Goal: Use online tool/utility: Utilize a website feature to perform a specific function

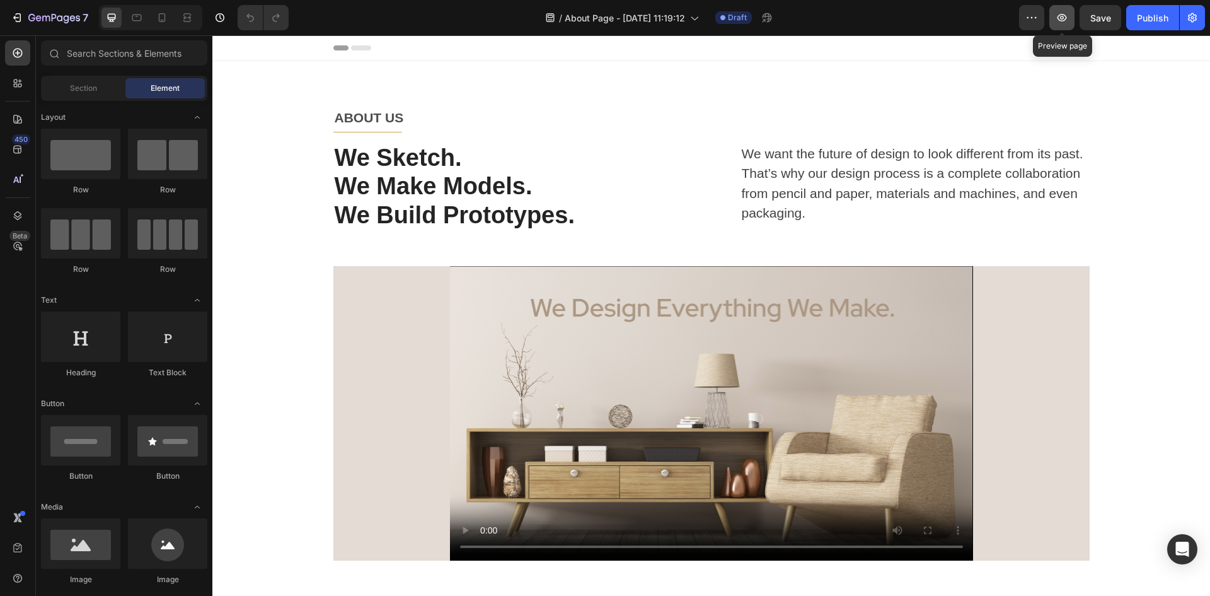
click at [1056, 21] on icon "button" at bounding box center [1062, 17] width 13 height 13
click at [88, 91] on span "Section" at bounding box center [83, 88] width 27 height 11
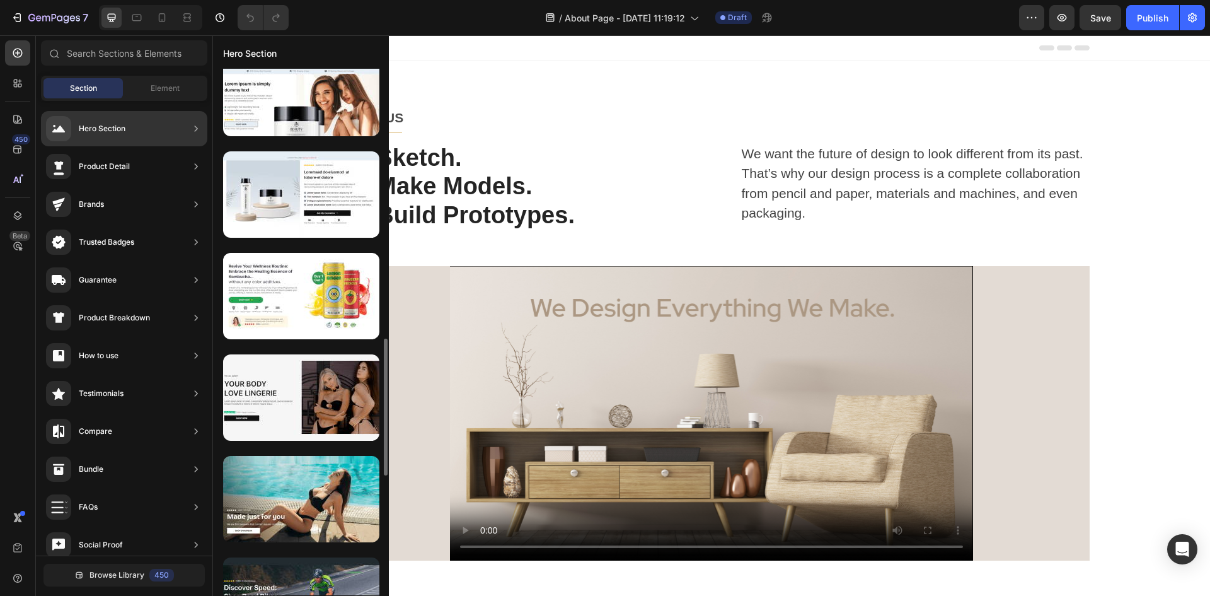
scroll to position [796, 0]
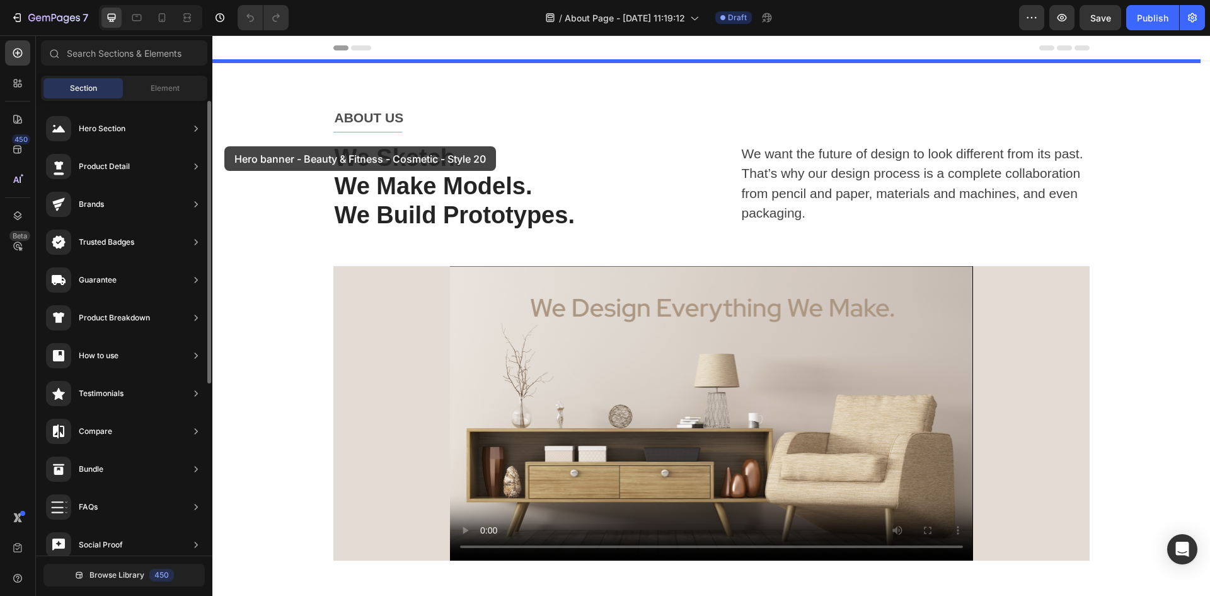
drag, startPoint x: 332, startPoint y: 155, endPoint x: 134, endPoint y: 137, distance: 198.8
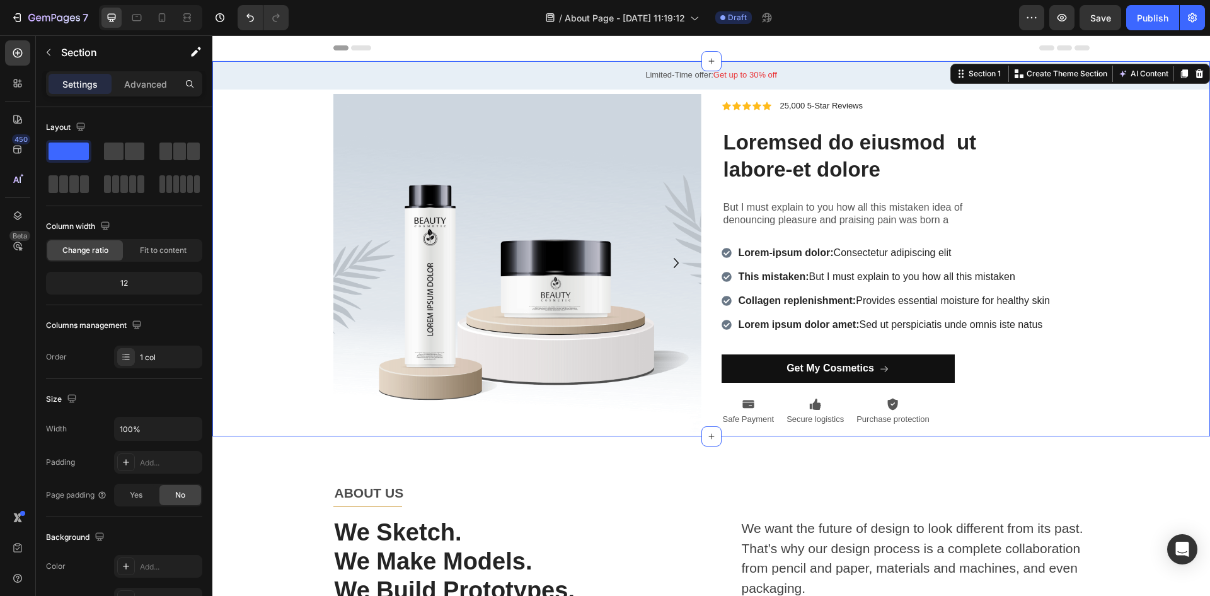
drag, startPoint x: 347, startPoint y: 172, endPoint x: 543, endPoint y: 75, distance: 218.8
click at [543, 75] on p "Limited-Time offer: Get up to 30% off" at bounding box center [711, 75] width 976 height 11
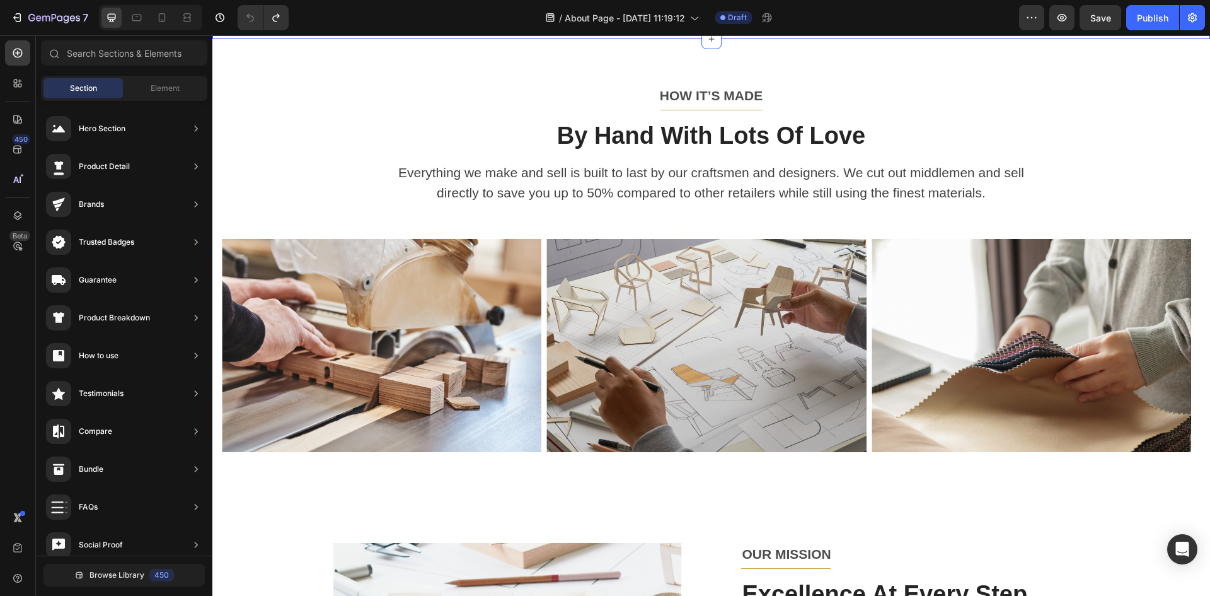
scroll to position [567, 0]
click at [559, 91] on p "HOW IT’S MADE" at bounding box center [712, 95] width 754 height 20
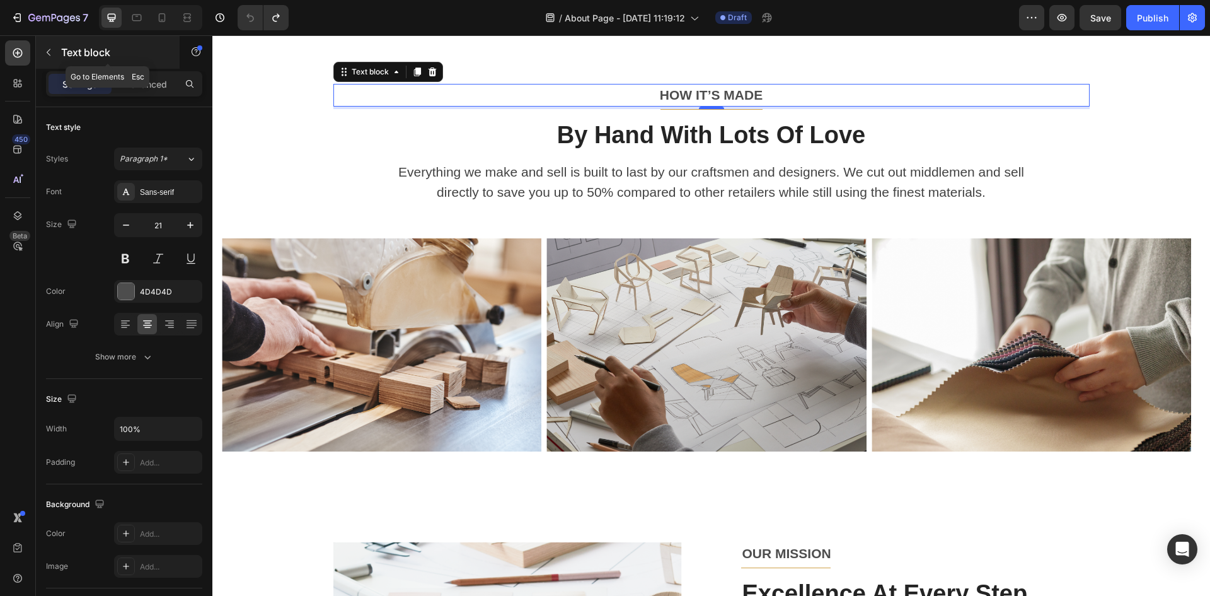
click at [47, 50] on icon "button" at bounding box center [48, 52] width 10 height 10
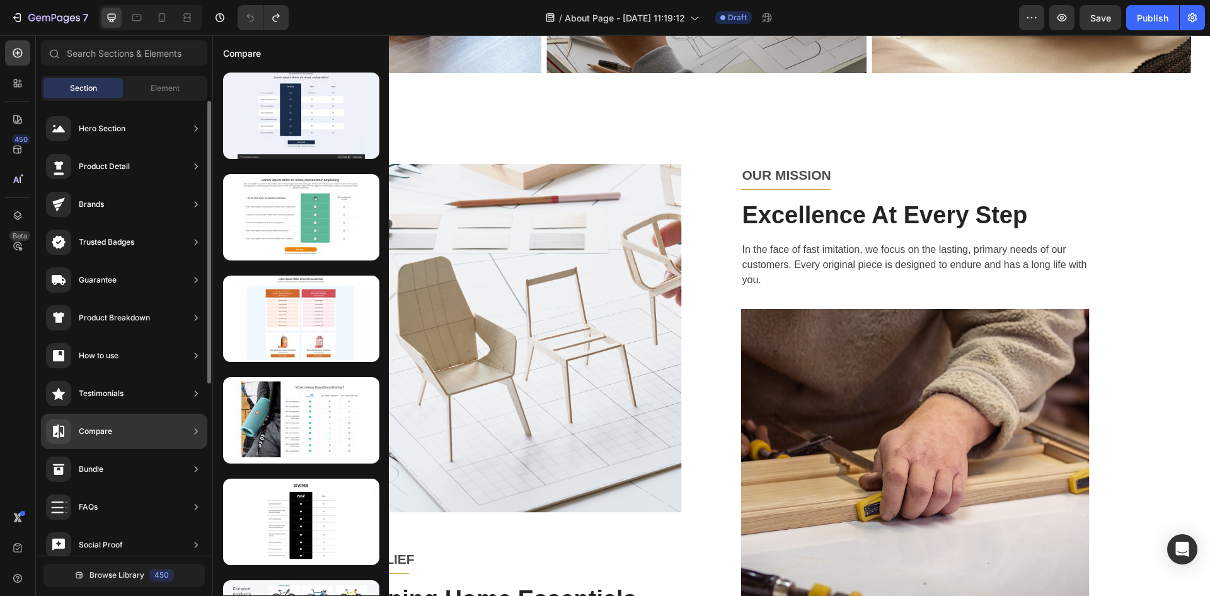
scroll to position [0, 0]
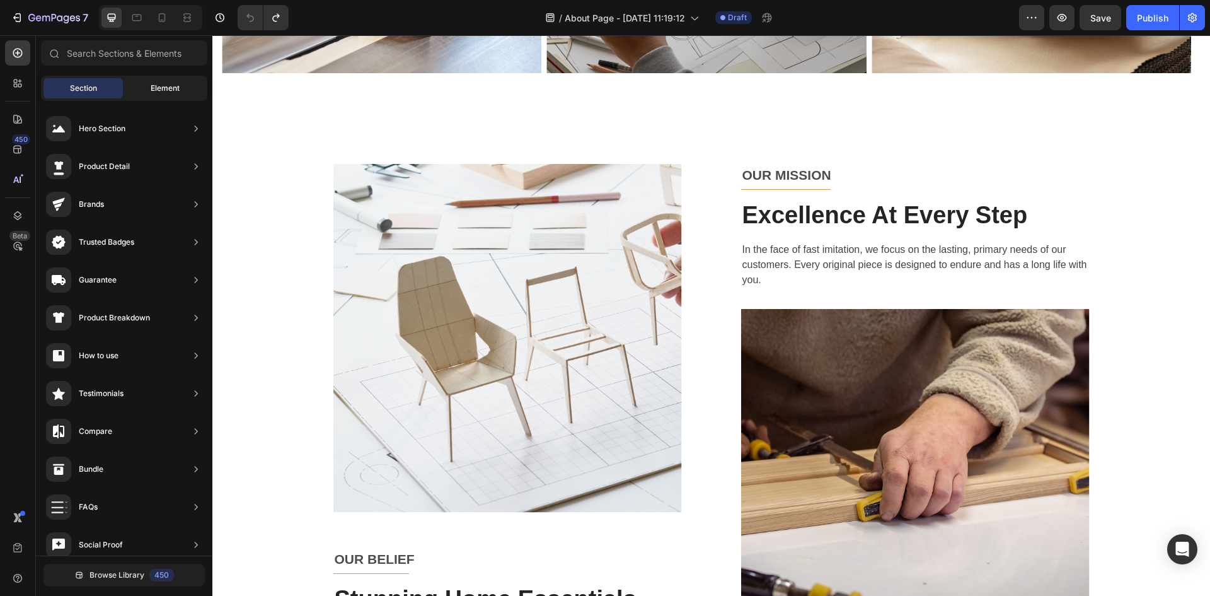
click at [152, 96] on div "Element" at bounding box center [164, 88] width 79 height 20
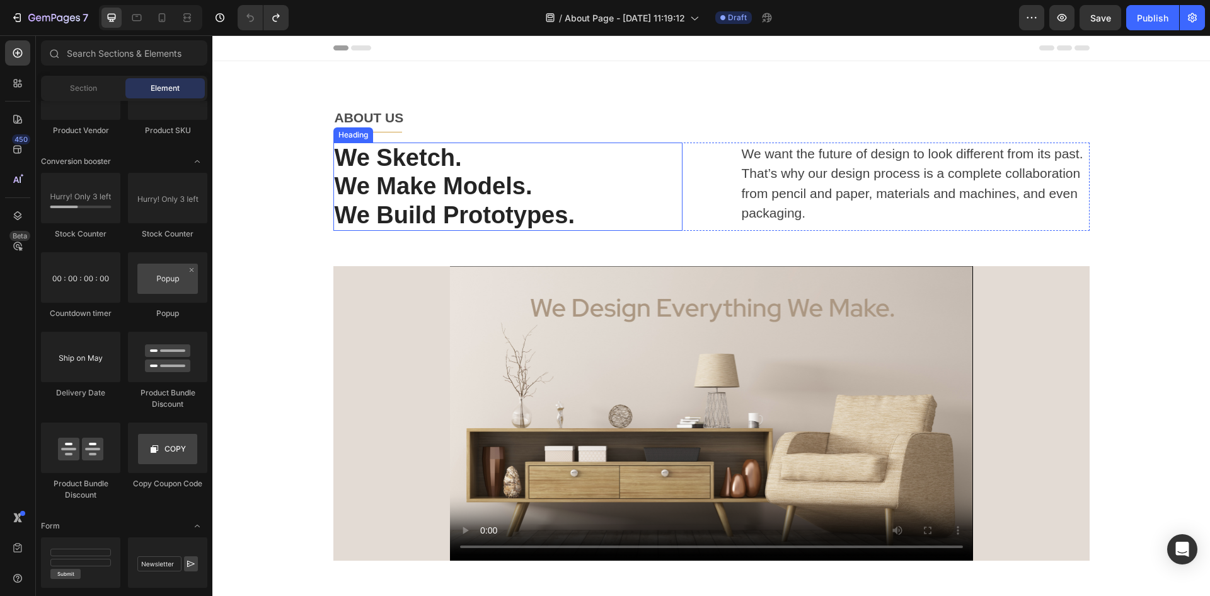
click at [427, 188] on p "We Make Models." at bounding box center [508, 186] width 347 height 29
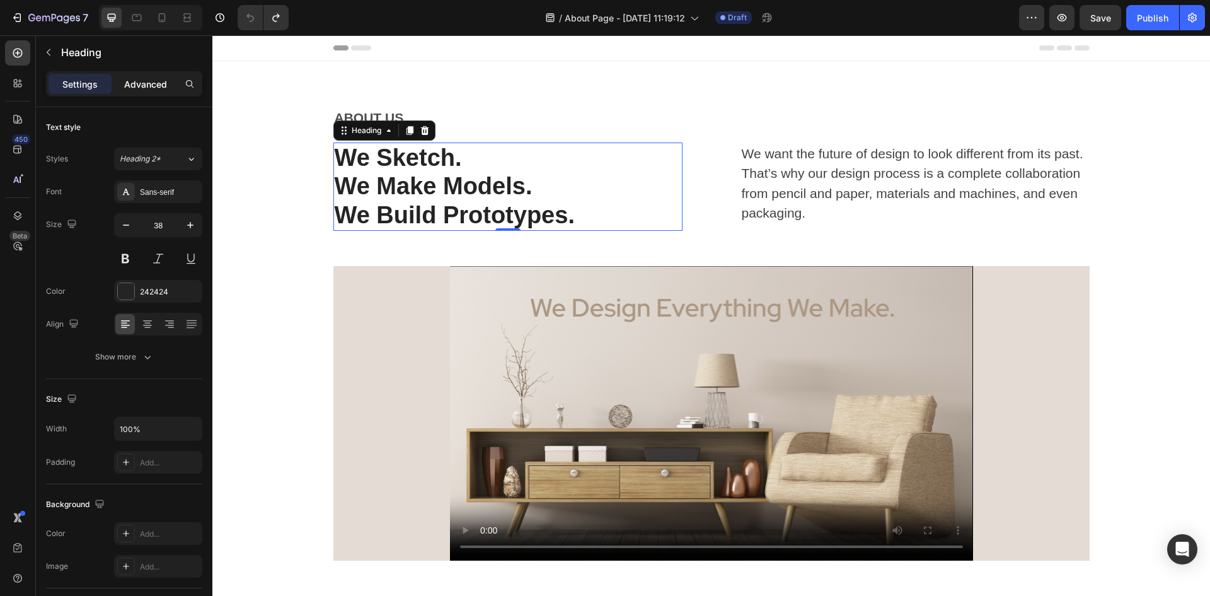
click at [163, 89] on p "Advanced" at bounding box center [145, 84] width 43 height 13
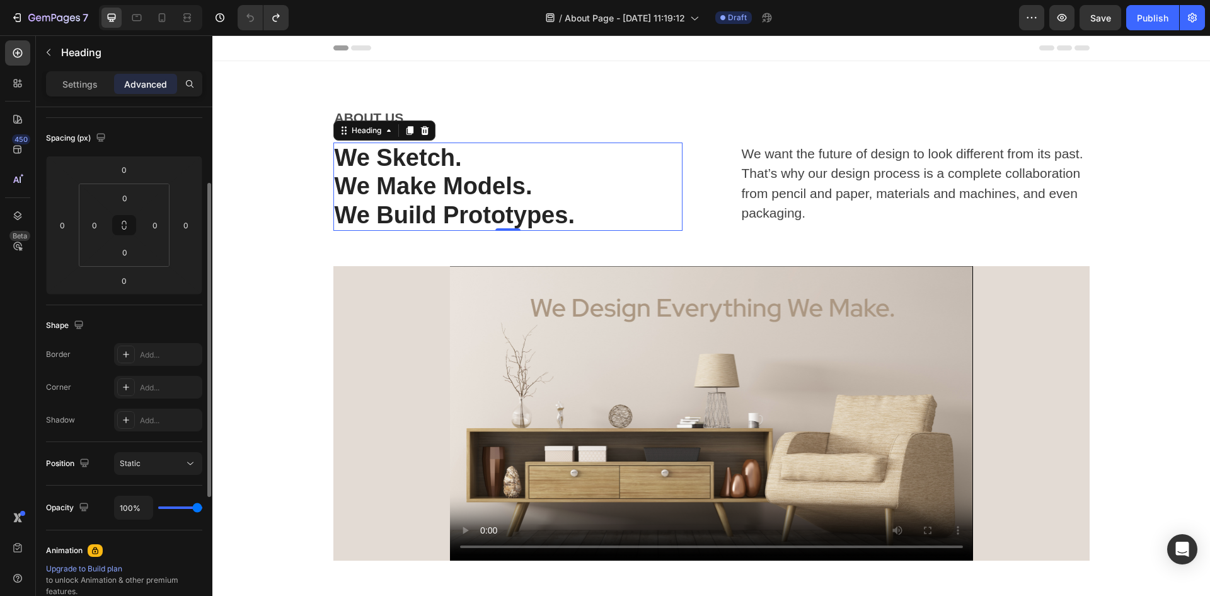
scroll to position [189, 0]
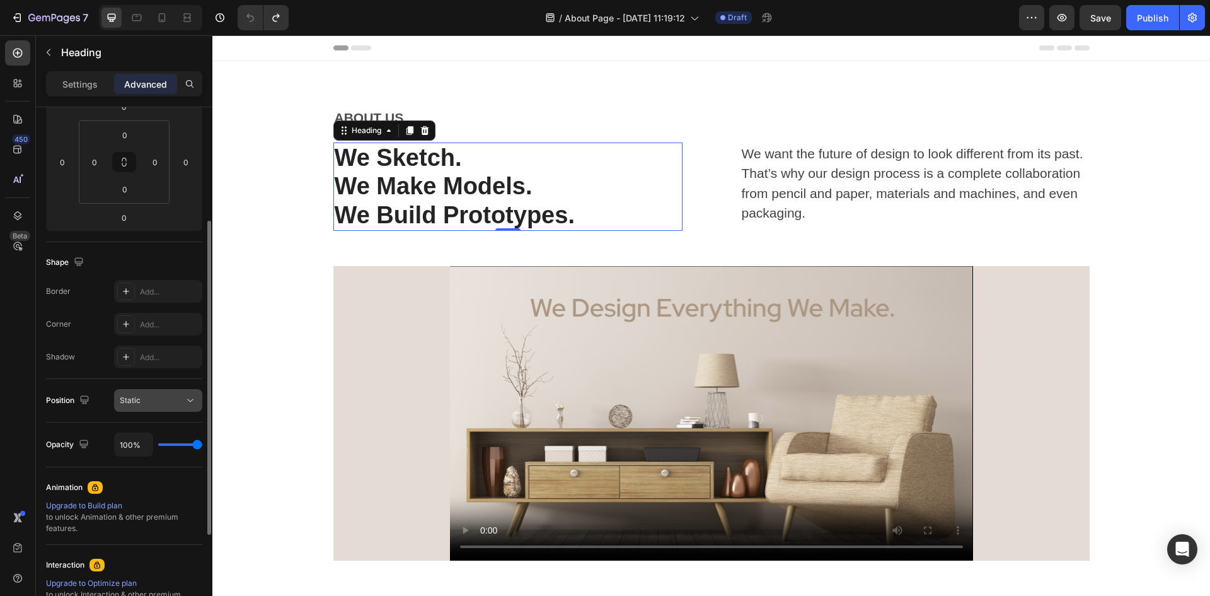
click at [170, 397] on div "Static" at bounding box center [152, 400] width 64 height 11
click at [50, 413] on div "Position Static" at bounding box center [124, 400] width 156 height 43
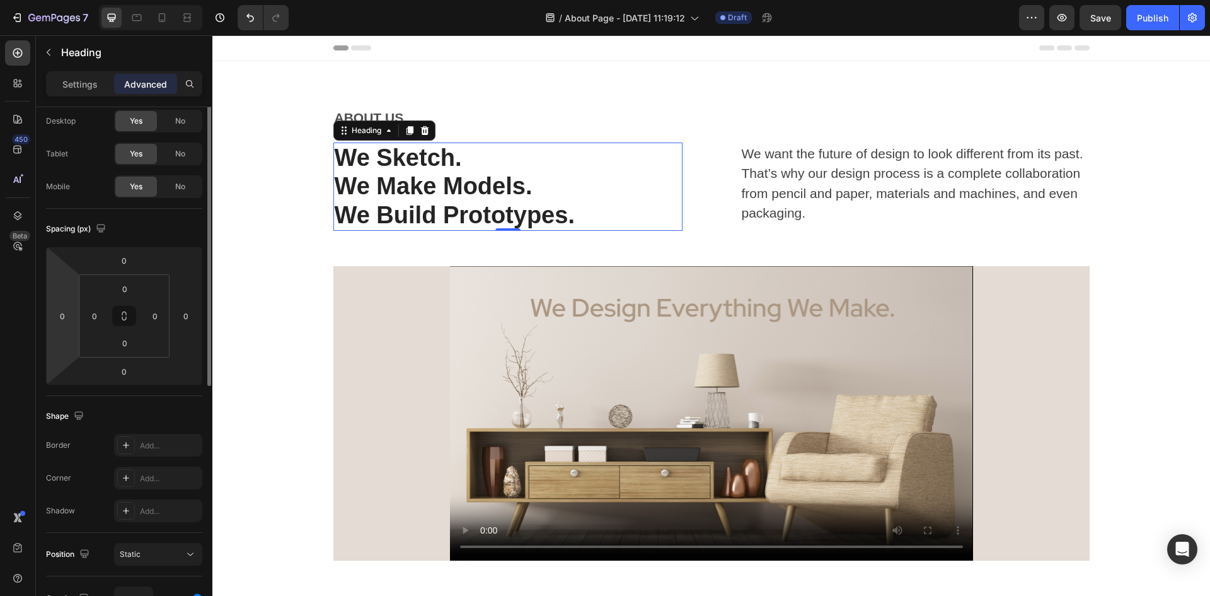
scroll to position [0, 0]
